Goal: Find specific page/section: Find specific page/section

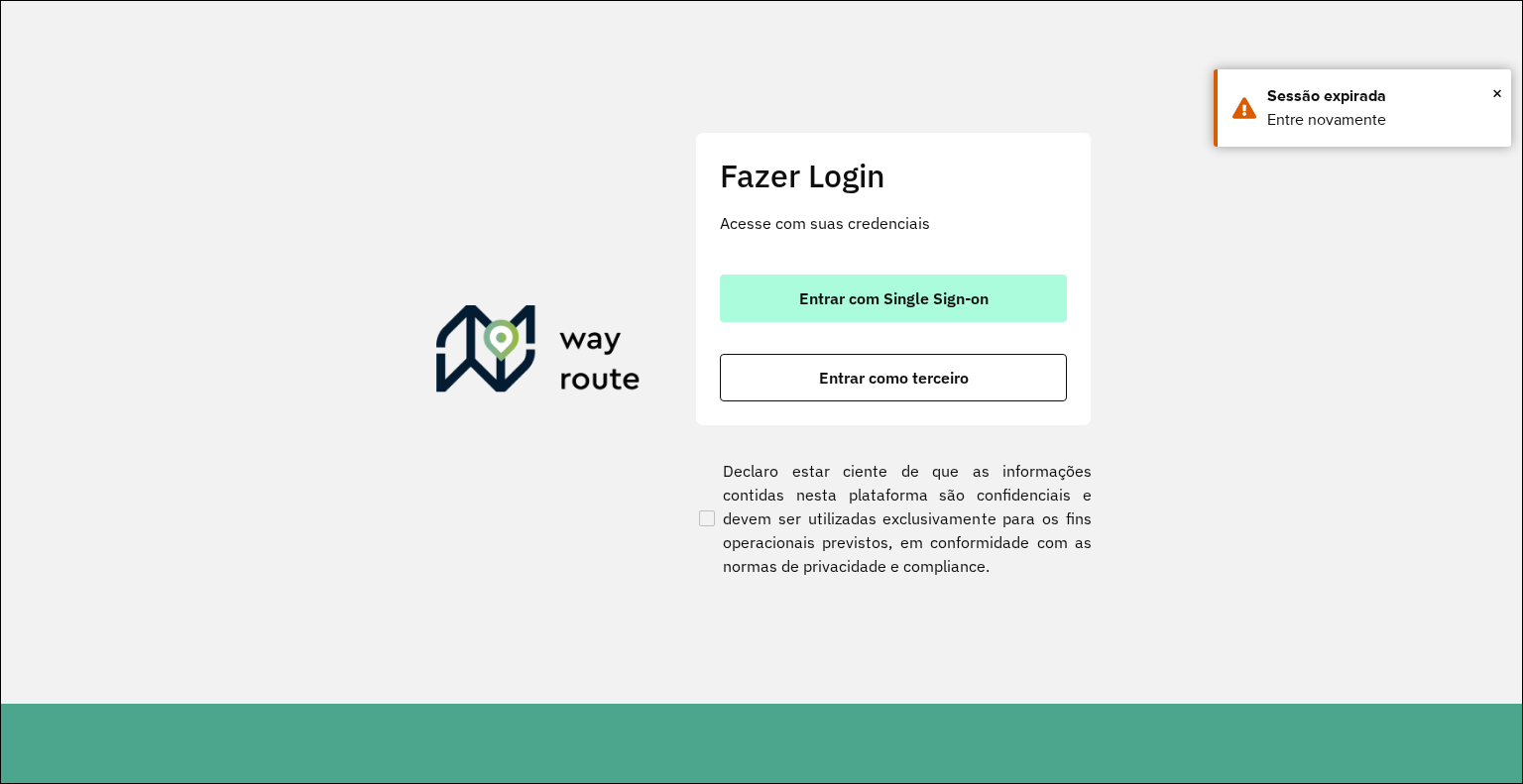
click at [861, 291] on span "Entrar com Single Sign-on" at bounding box center [893, 299] width 189 height 16
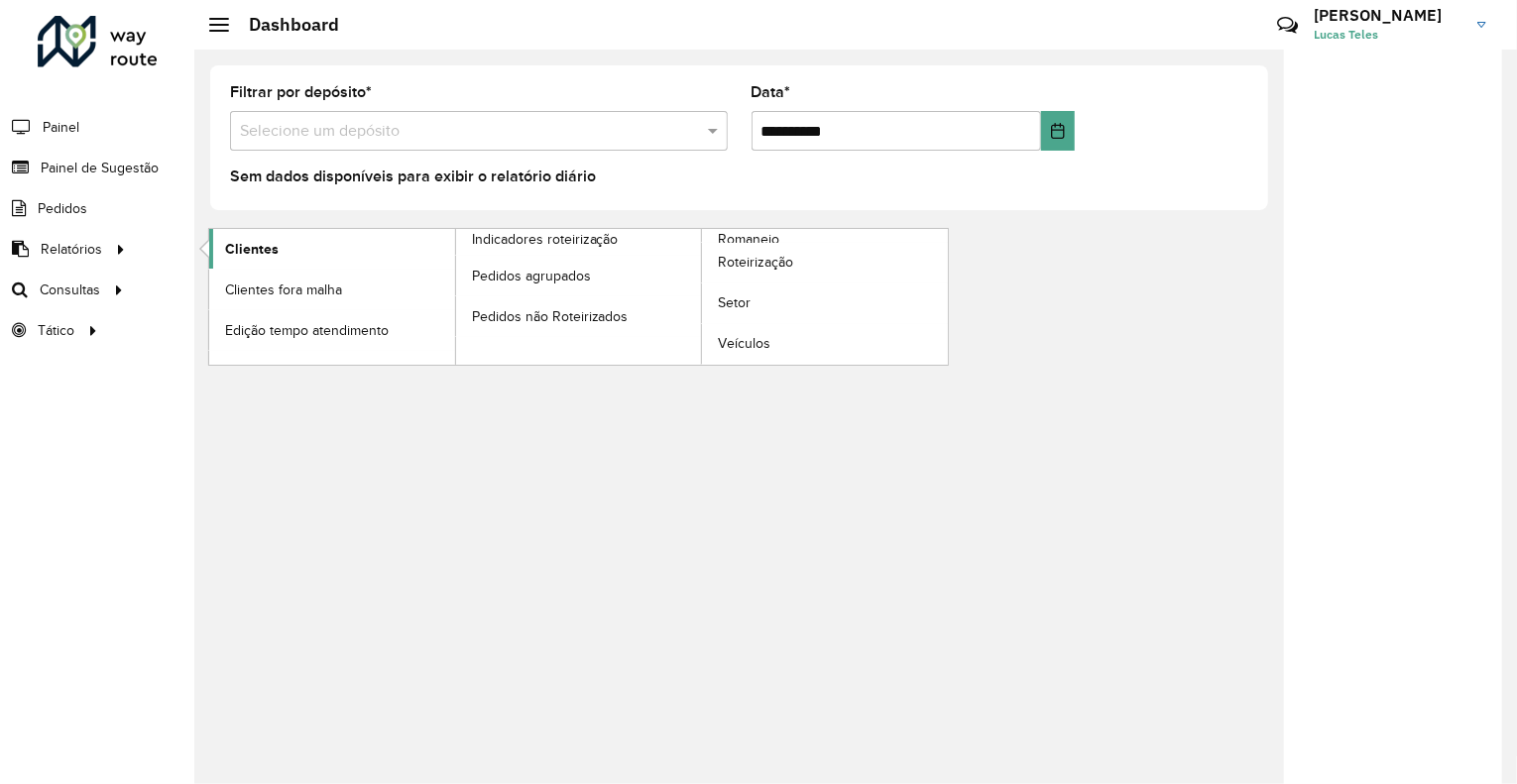
click at [272, 259] on link "Clientes" at bounding box center [332, 249] width 246 height 40
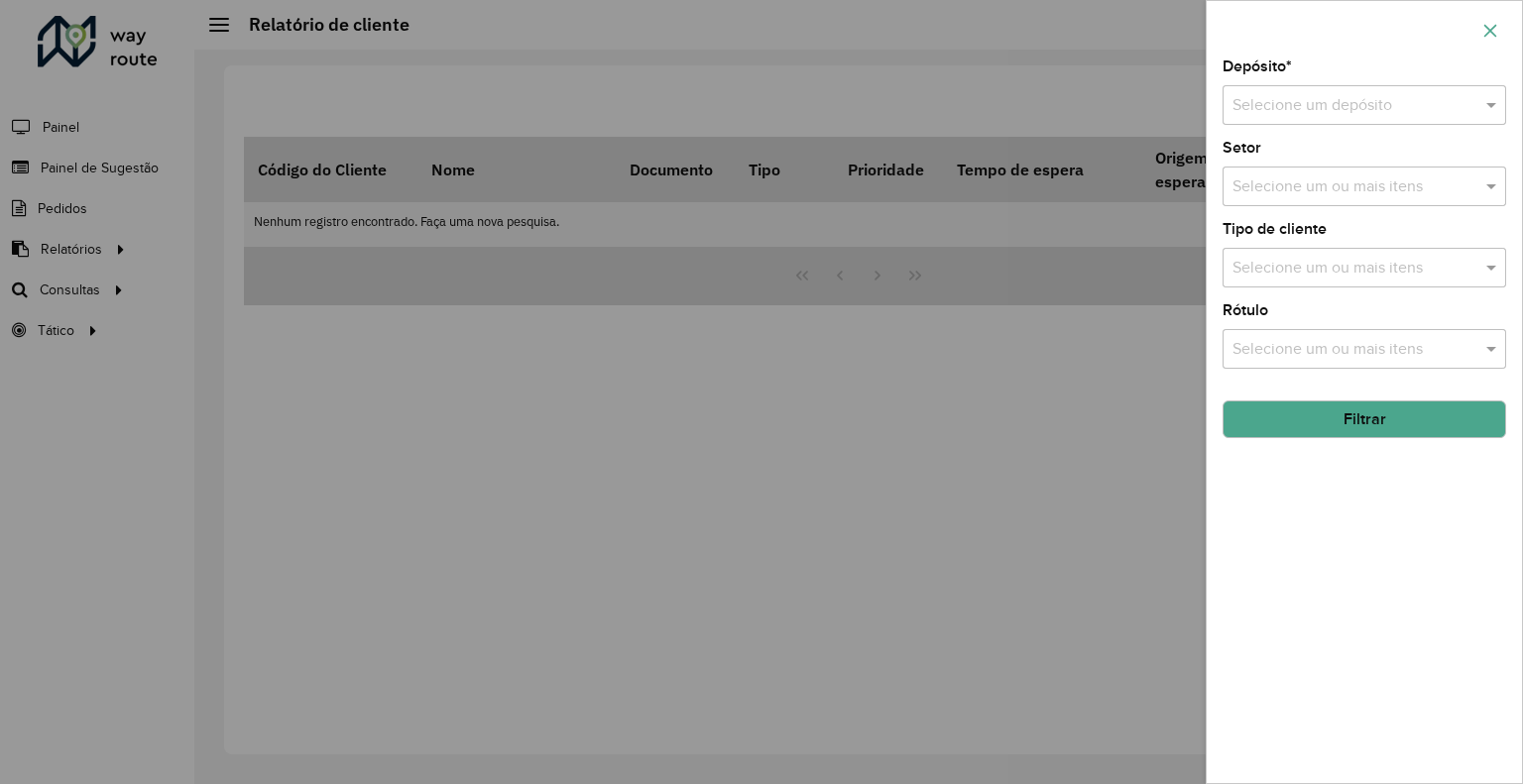
click at [1491, 37] on icon "button" at bounding box center [1491, 31] width 16 height 16
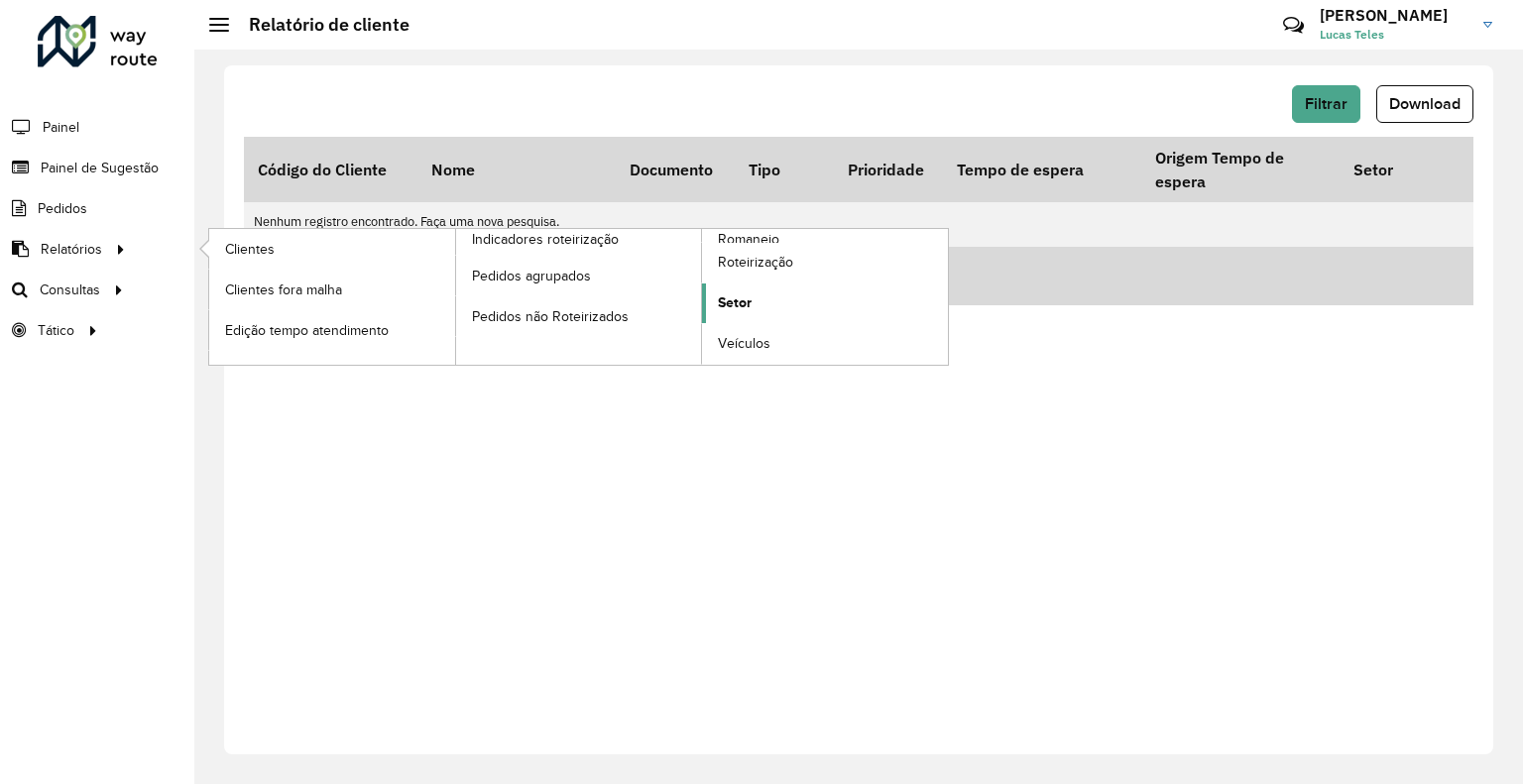
click at [764, 298] on link "Setor" at bounding box center [825, 304] width 246 height 40
